Goal: Check status: Check status

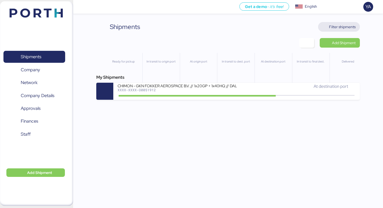
click at [350, 23] on span "Filter shipments" at bounding box center [339, 27] width 42 height 10
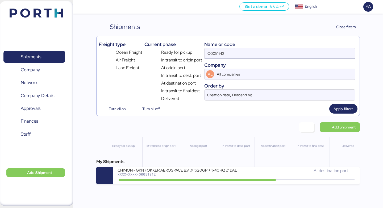
click at [276, 56] on input "O0051912" at bounding box center [279, 53] width 150 height 11
type input "78 x"
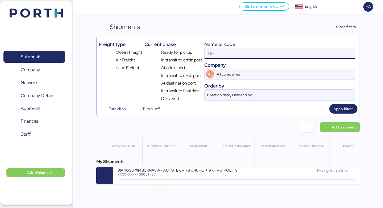
click at [164, 185] on div "Get a demo - it’s free! Get a demo English Inglés English YA Shipments 0 Compan…" at bounding box center [191, 104] width 383 height 208
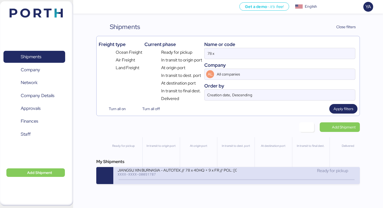
click at [164, 179] on icon at bounding box center [159, 180] width 26 height 6
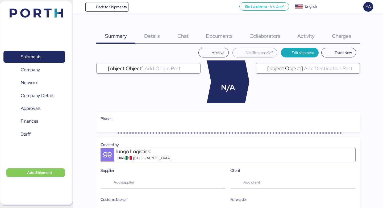
click at [341, 38] on span "Charges" at bounding box center [341, 35] width 19 height 7
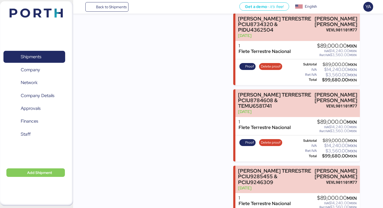
scroll to position [3172, 0]
